Goal: Information Seeking & Learning: Stay updated

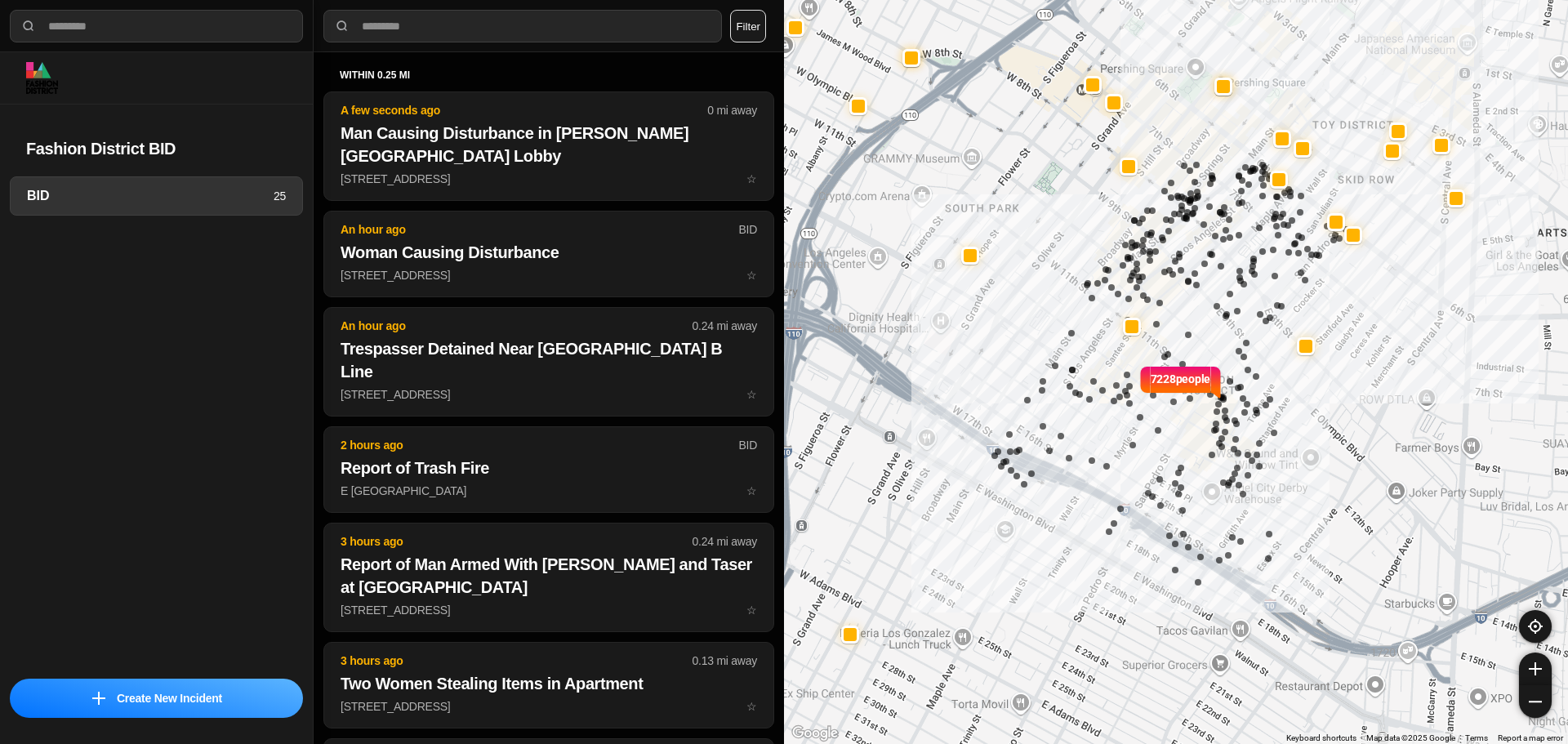
select select "*"
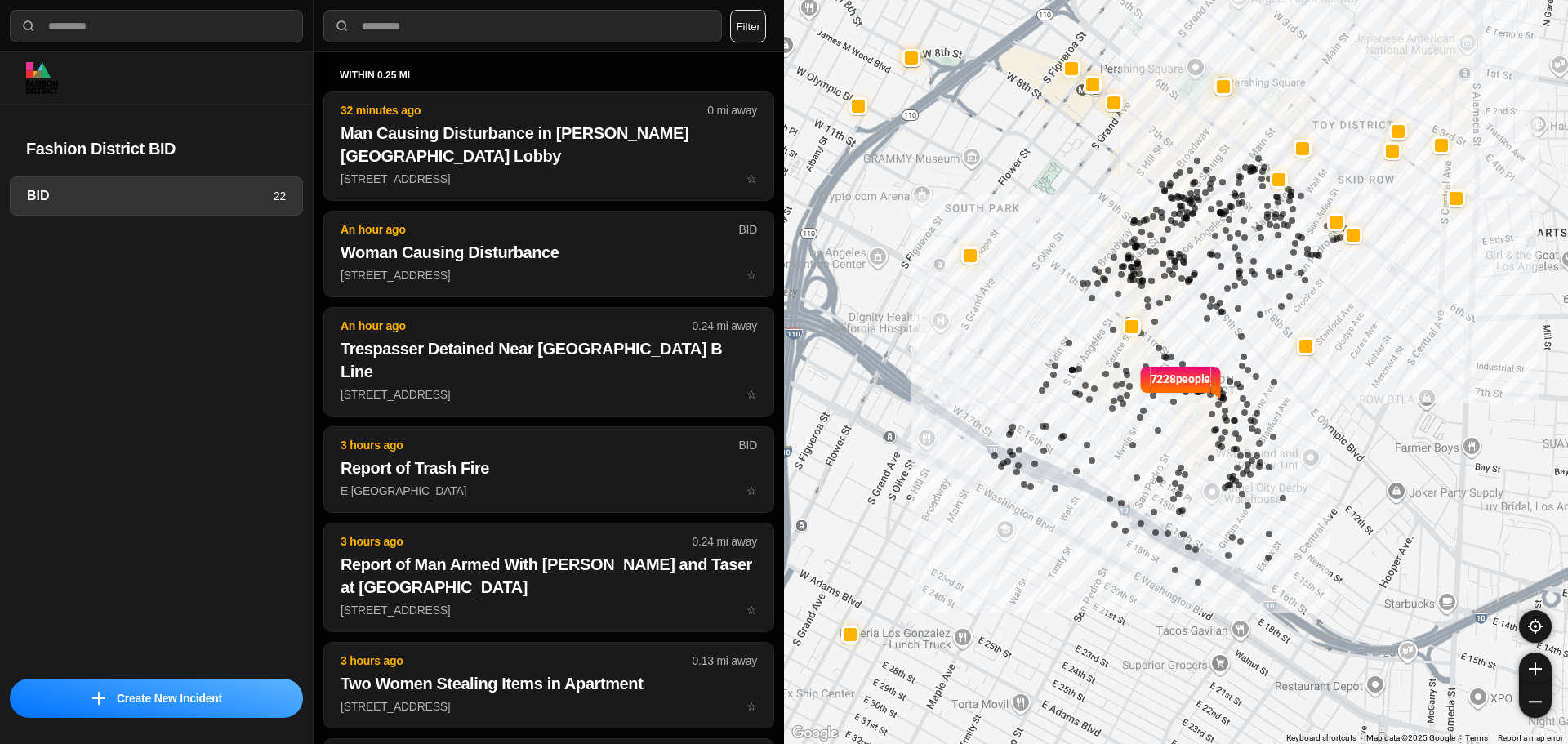
select select "*"
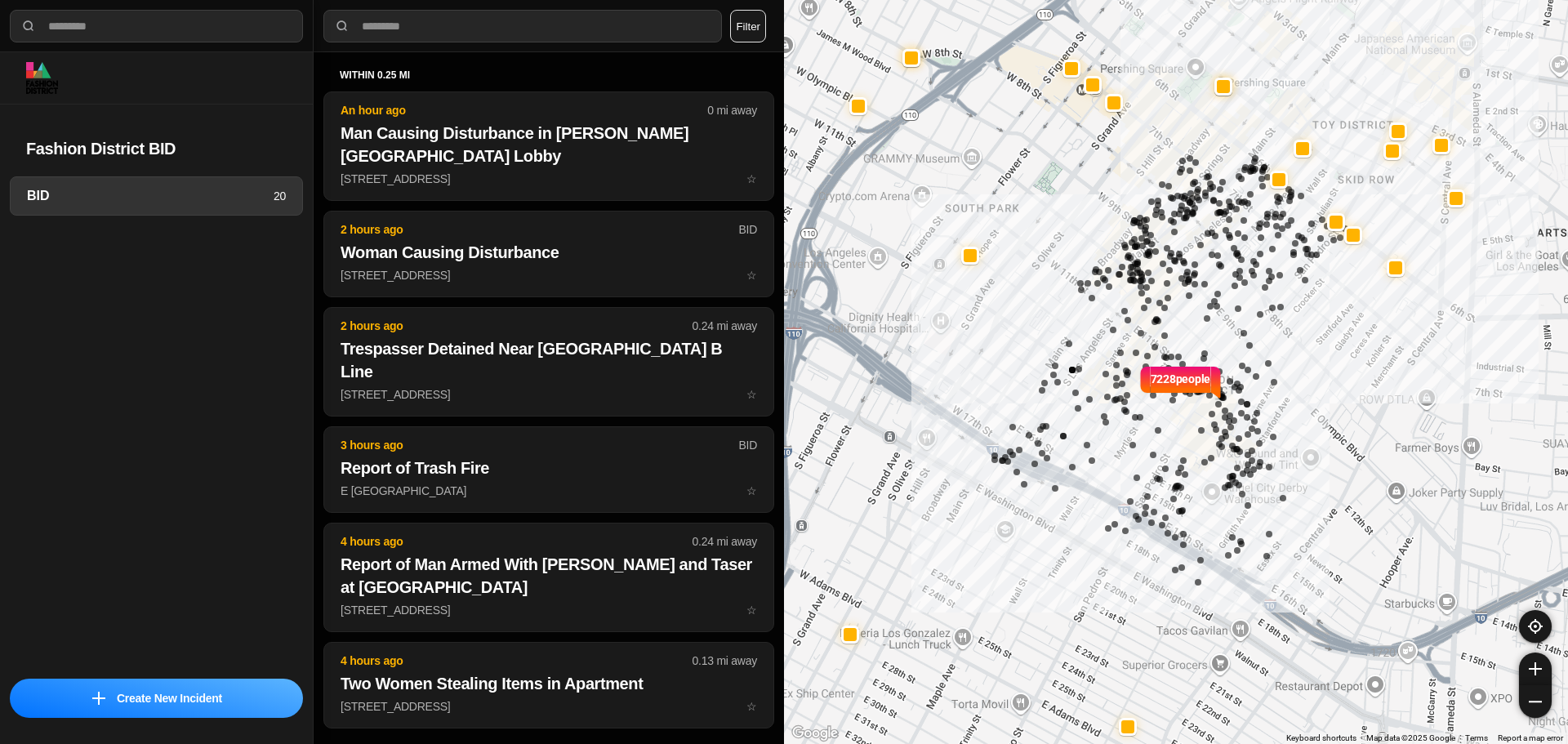
select select "*"
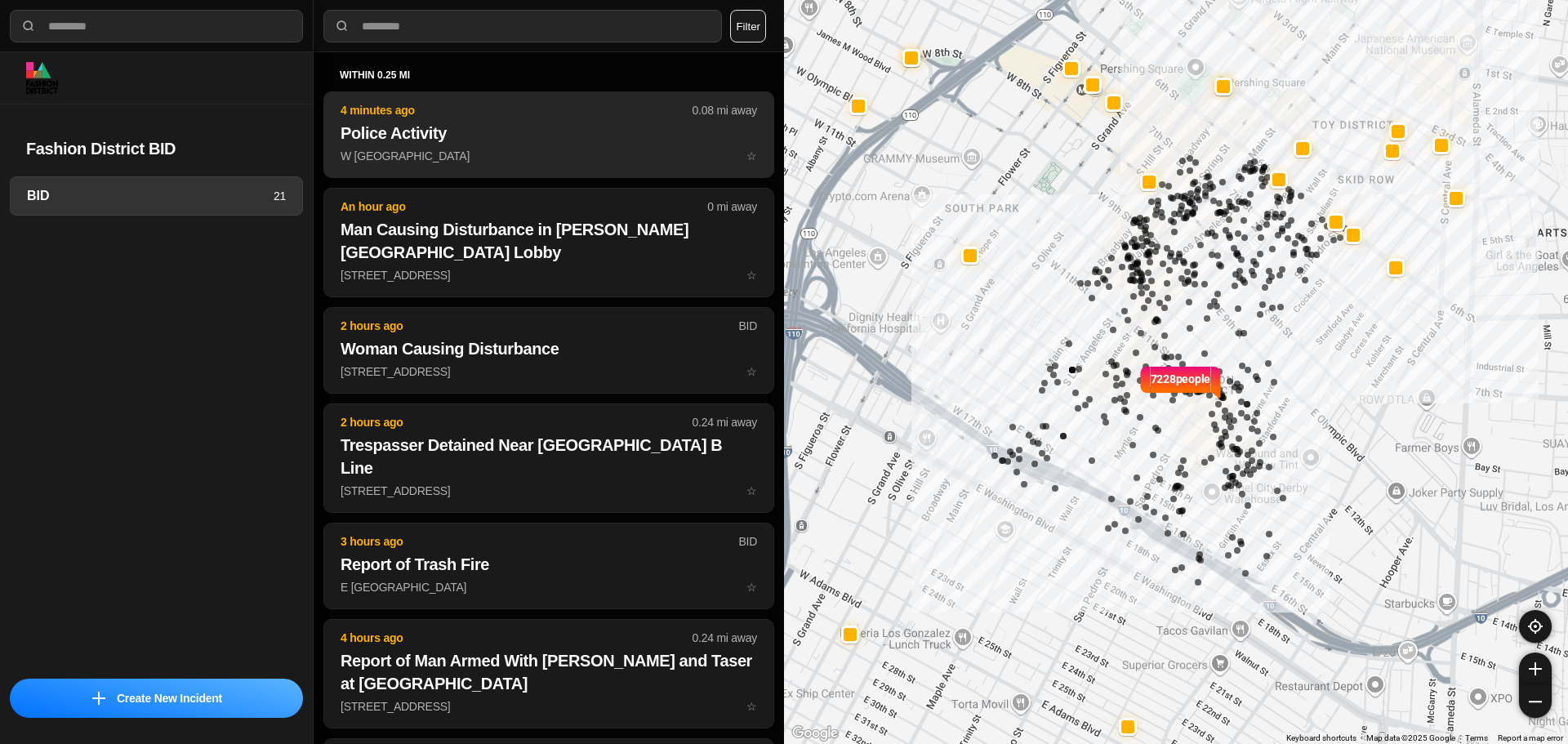
click at [533, 144] on button "4 minutes ago 0.08 mi away Police Activity W [GEOGRAPHIC_DATA] ☆" at bounding box center [548, 134] width 451 height 87
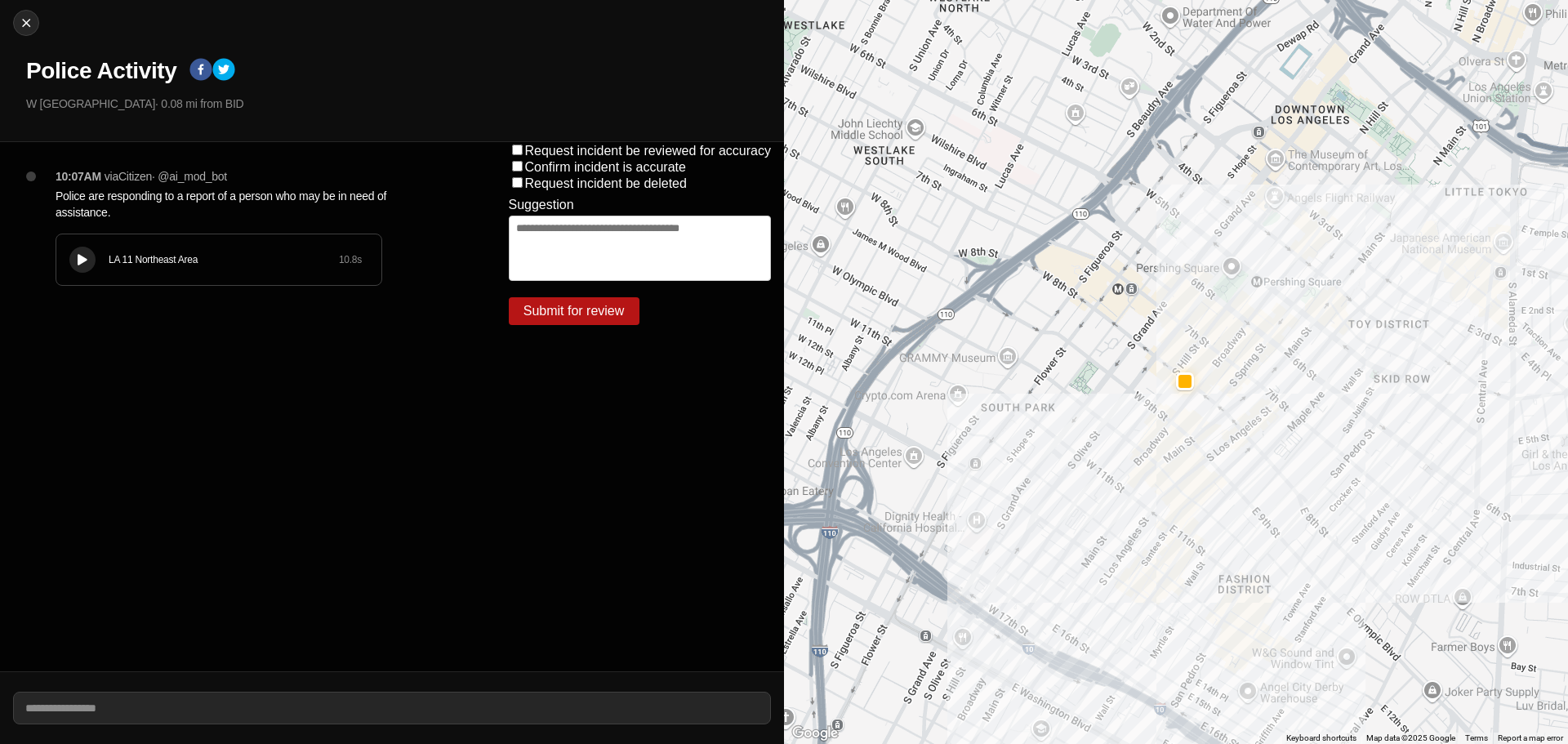
click at [80, 260] on icon at bounding box center [82, 260] width 10 height 11
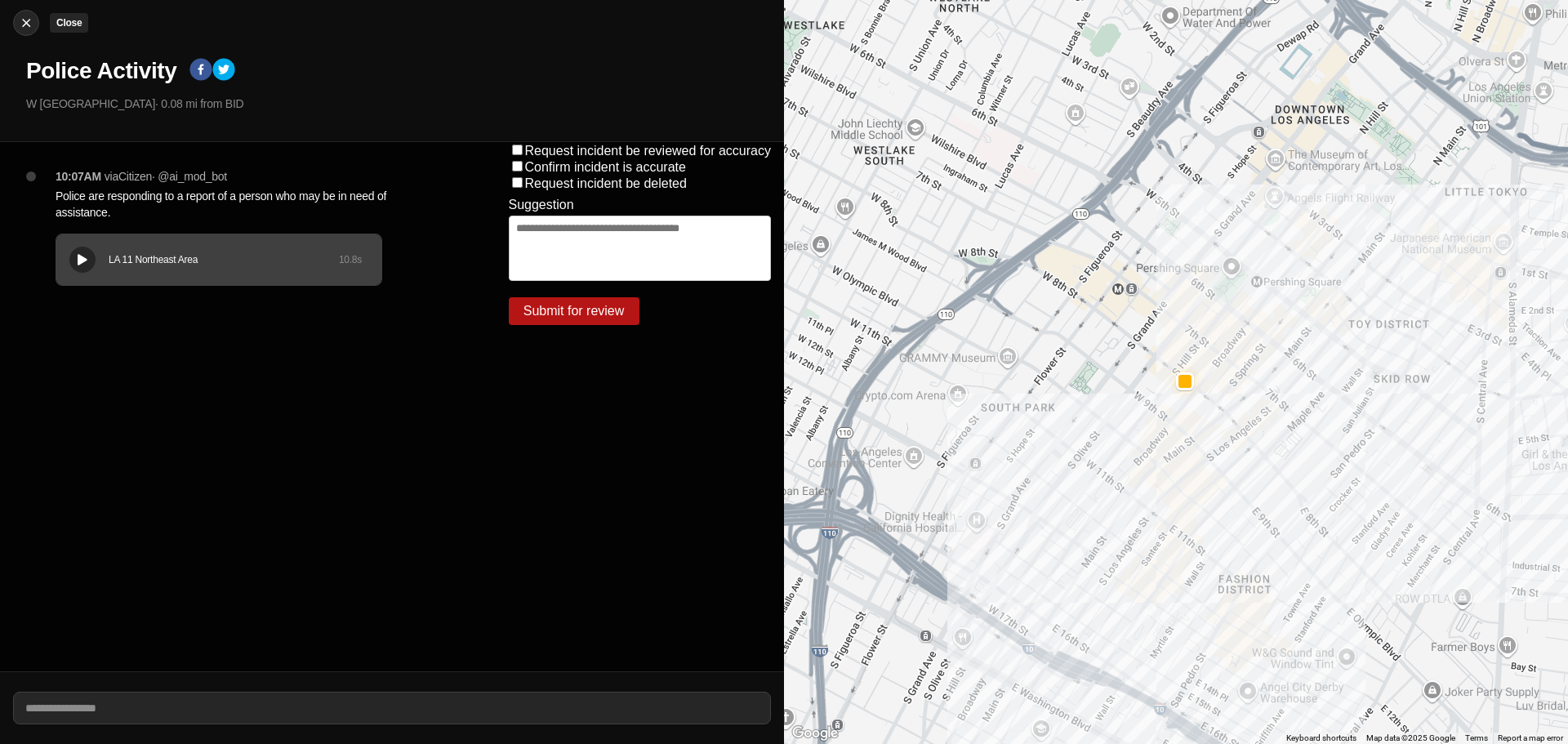
click at [26, 21] on img at bounding box center [26, 23] width 16 height 16
select select "*"
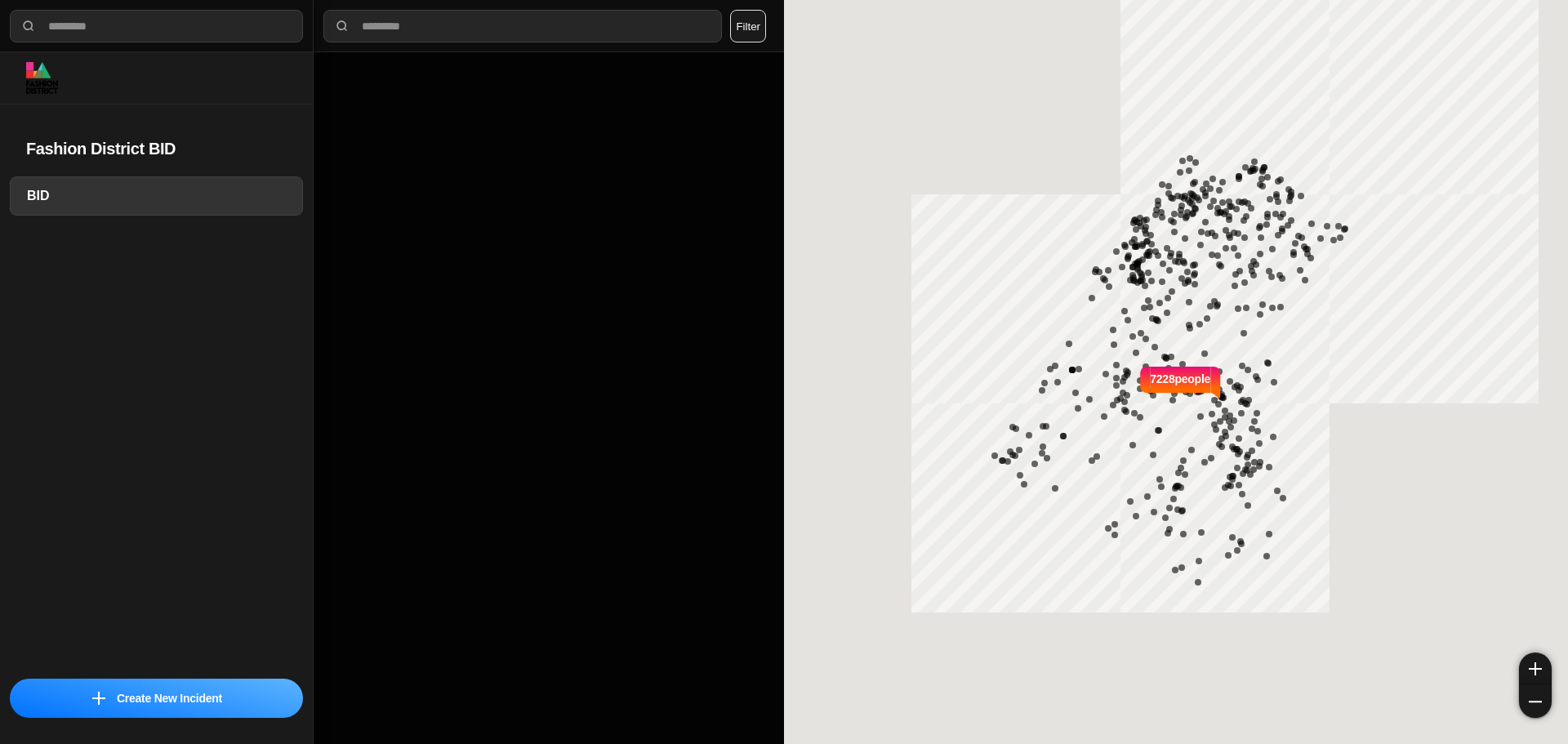
select select "*"
